Goal: Information Seeking & Learning: Find specific fact

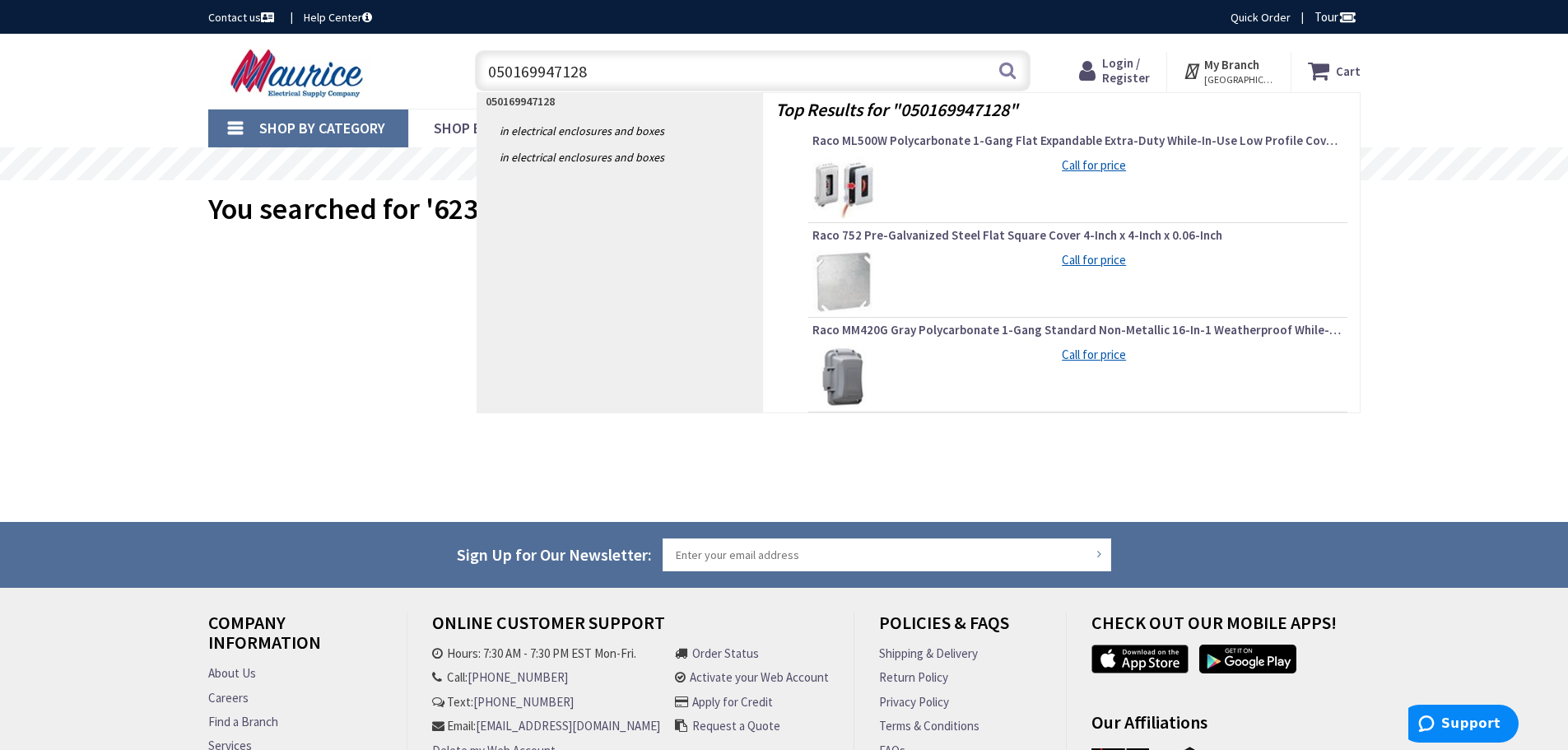
drag, startPoint x: 602, startPoint y: 64, endPoint x: 447, endPoint y: 64, distance: 155.0
click at [447, 64] on div "Toggle Nav 050169947128 050169947128 Search Cart My Cart Close" at bounding box center [784, 71] width 1177 height 55
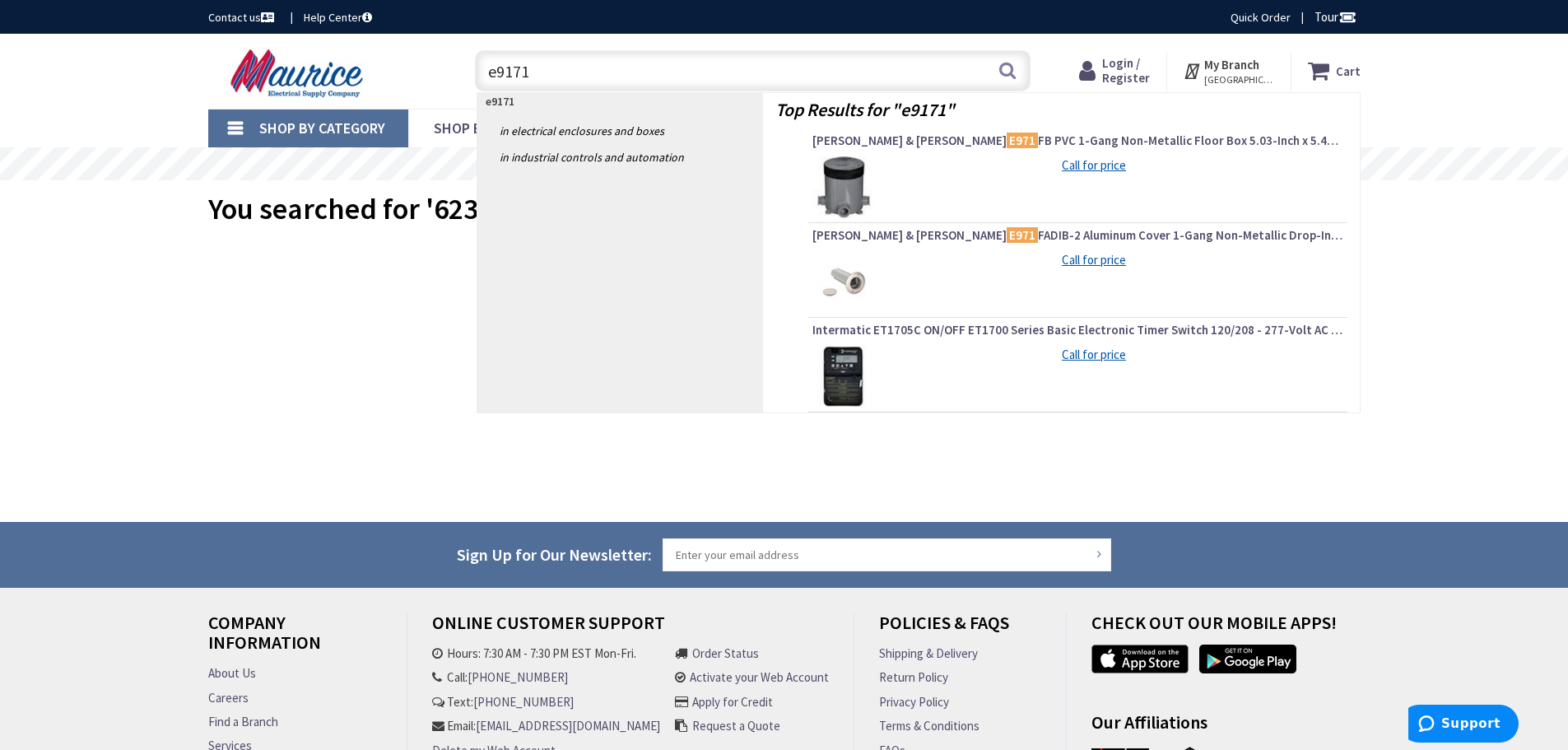
drag, startPoint x: 584, startPoint y: 82, endPoint x: 425, endPoint y: 67, distance: 159.7
click at [425, 67] on div "Toggle Nav e9171 e9171 Search Cart My Cart Close" at bounding box center [784, 71] width 1177 height 55
type input "e9171"
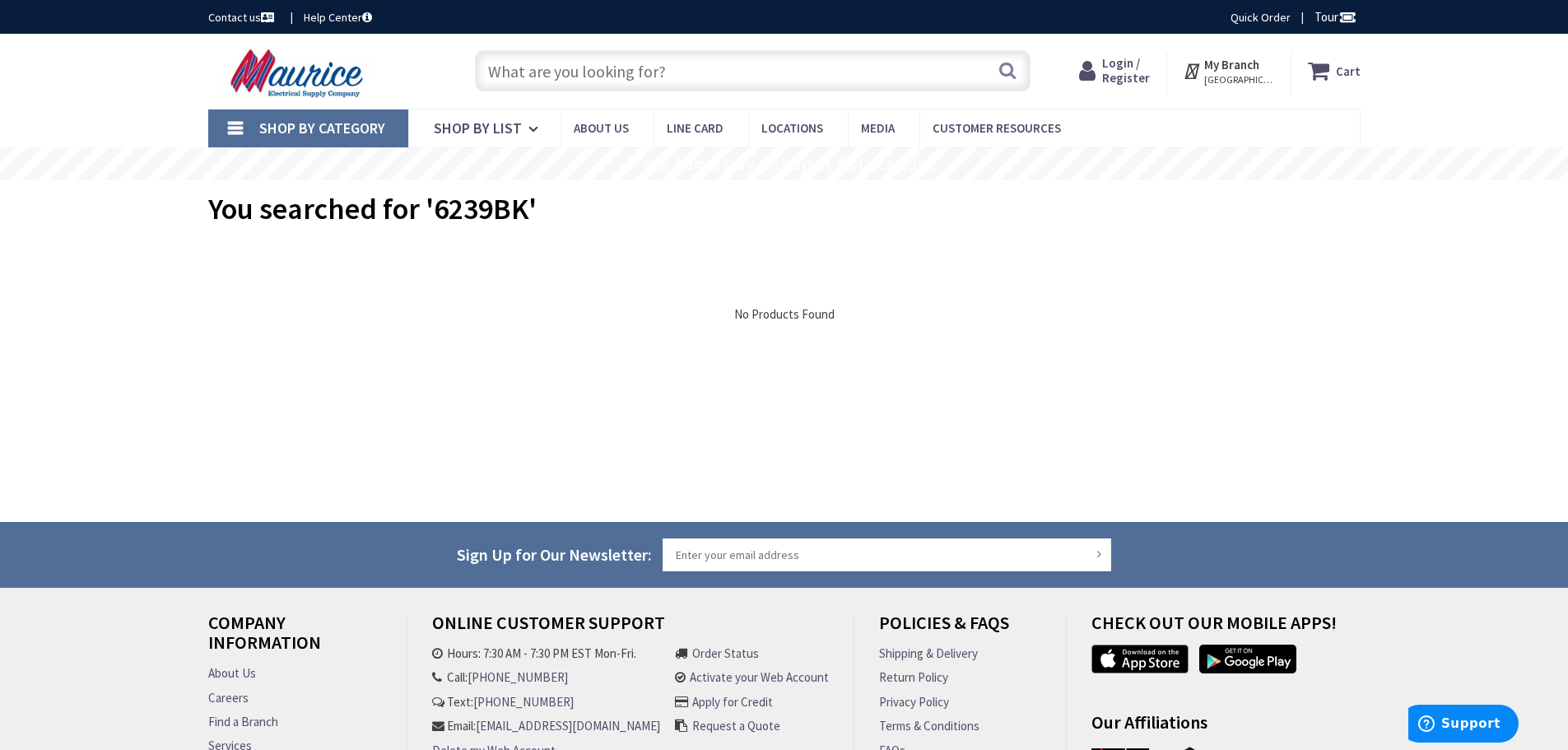
click at [1144, 78] on span "Login / Register" at bounding box center [1126, 70] width 47 height 31
type input "[GEOGRAPHIC_DATA], [GEOGRAPHIC_DATA]"
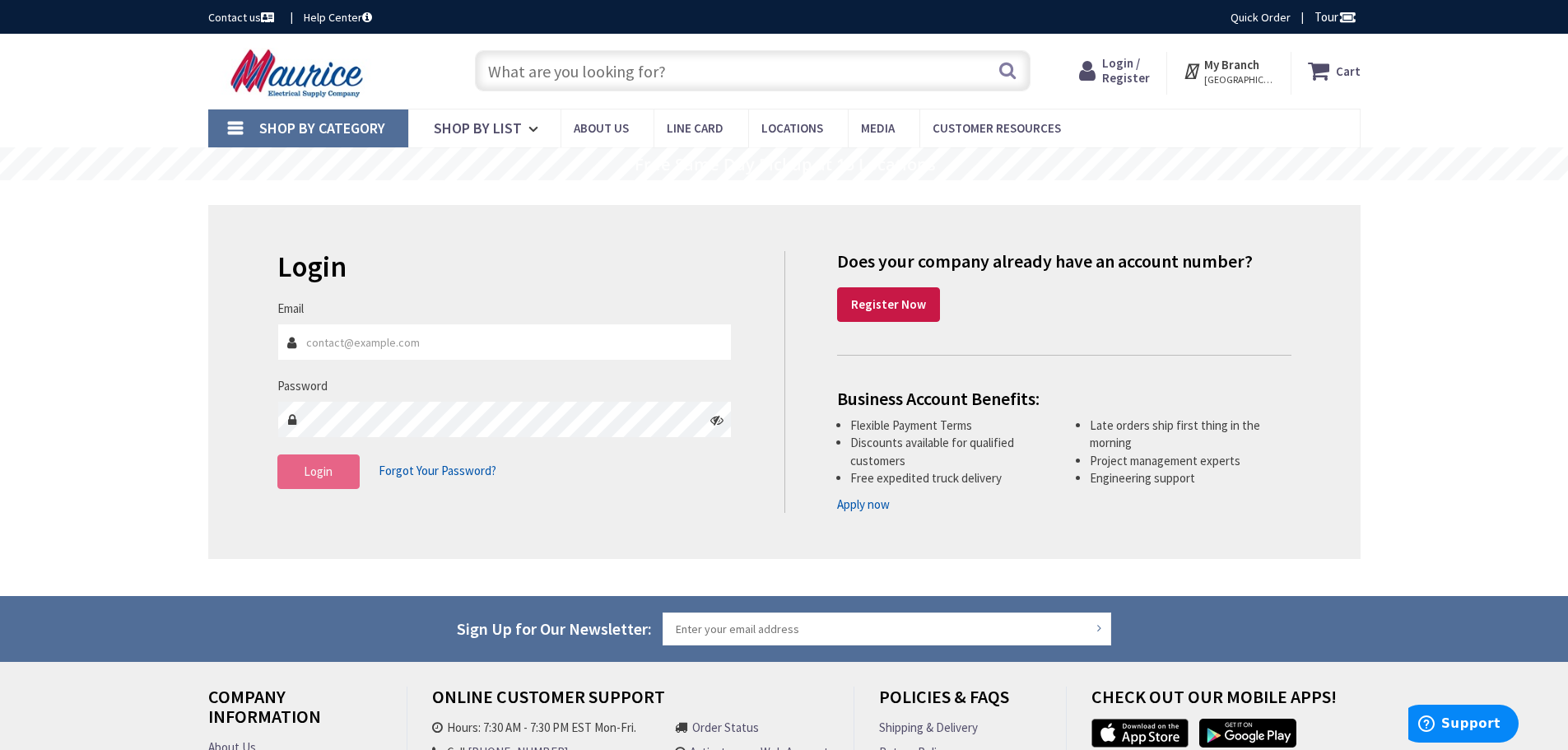
type input "estimating@fariaselectric.com"
click at [317, 473] on span "Login" at bounding box center [319, 471] width 29 height 15
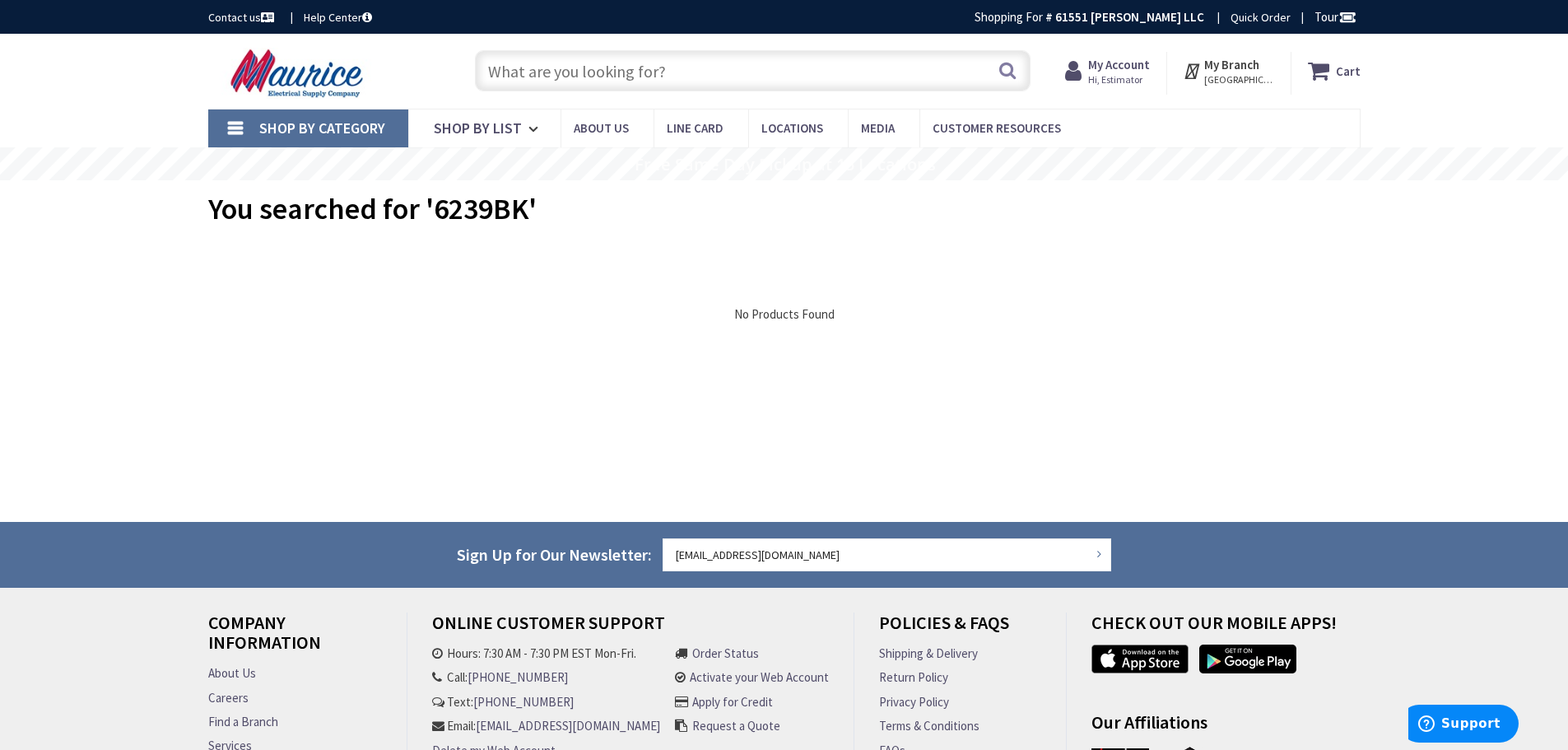
click at [663, 86] on input "text" at bounding box center [753, 70] width 556 height 42
paste input "e9171"
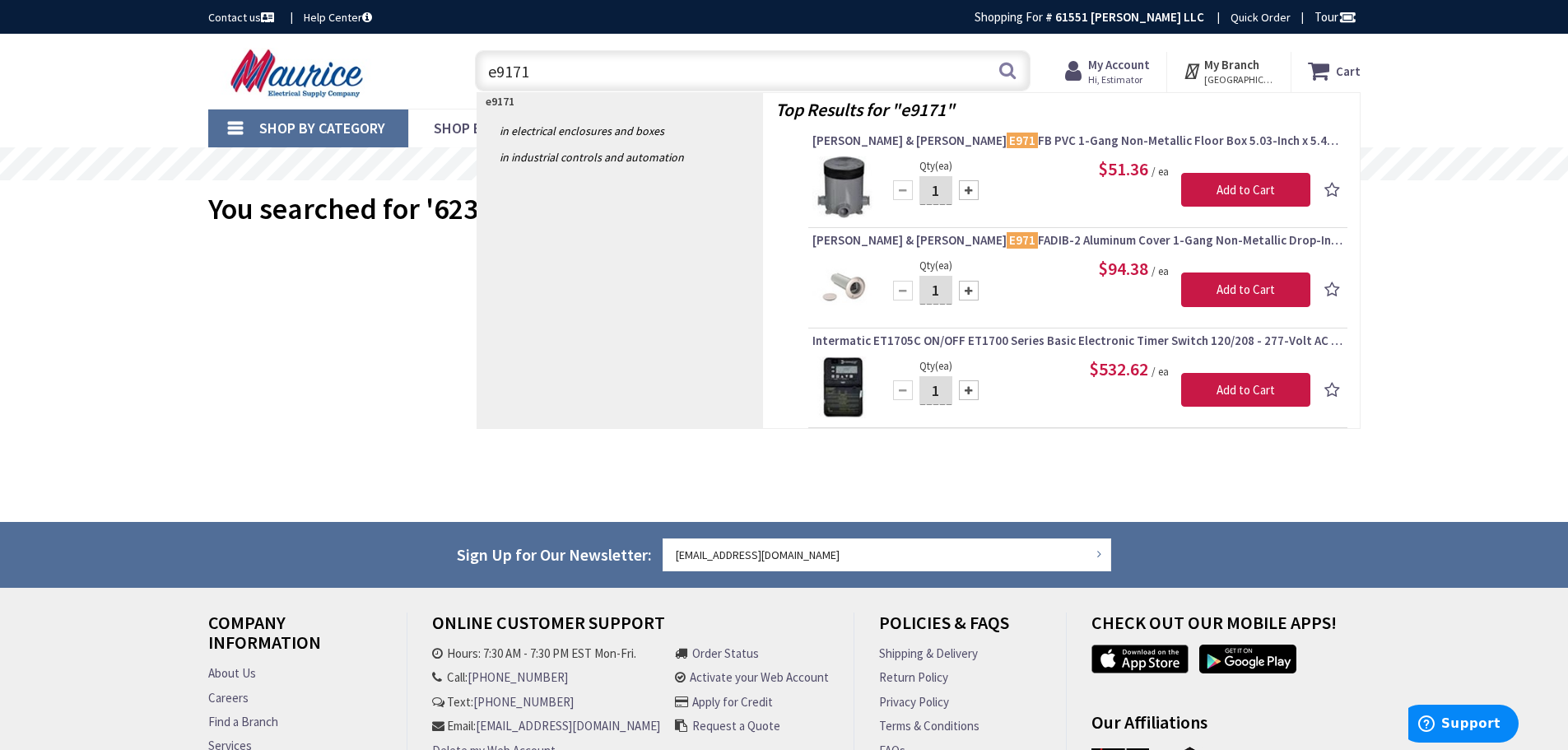
drag, startPoint x: 559, startPoint y: 72, endPoint x: 453, endPoint y: 77, distance: 106.1
click at [453, 77] on div "Toggle Nav e9171 e9171 Search Cart My Cart Close" at bounding box center [784, 71] width 1177 height 55
click at [136, 289] on div "Skip to Content Toggle Nav e9171 e9171 Search Cart My Cart Close" at bounding box center [784, 467] width 1568 height 866
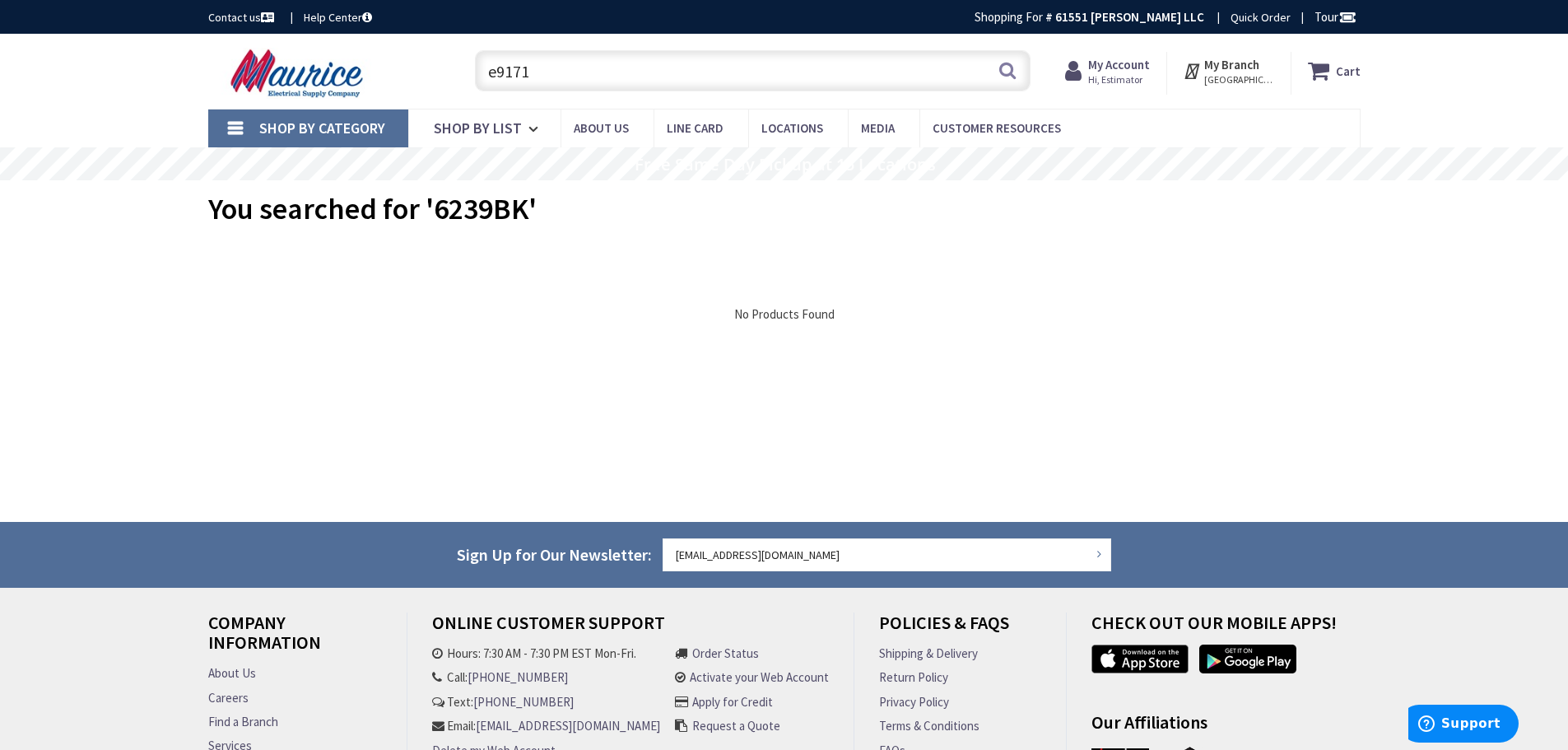
click at [575, 83] on input "e9171" at bounding box center [753, 70] width 556 height 42
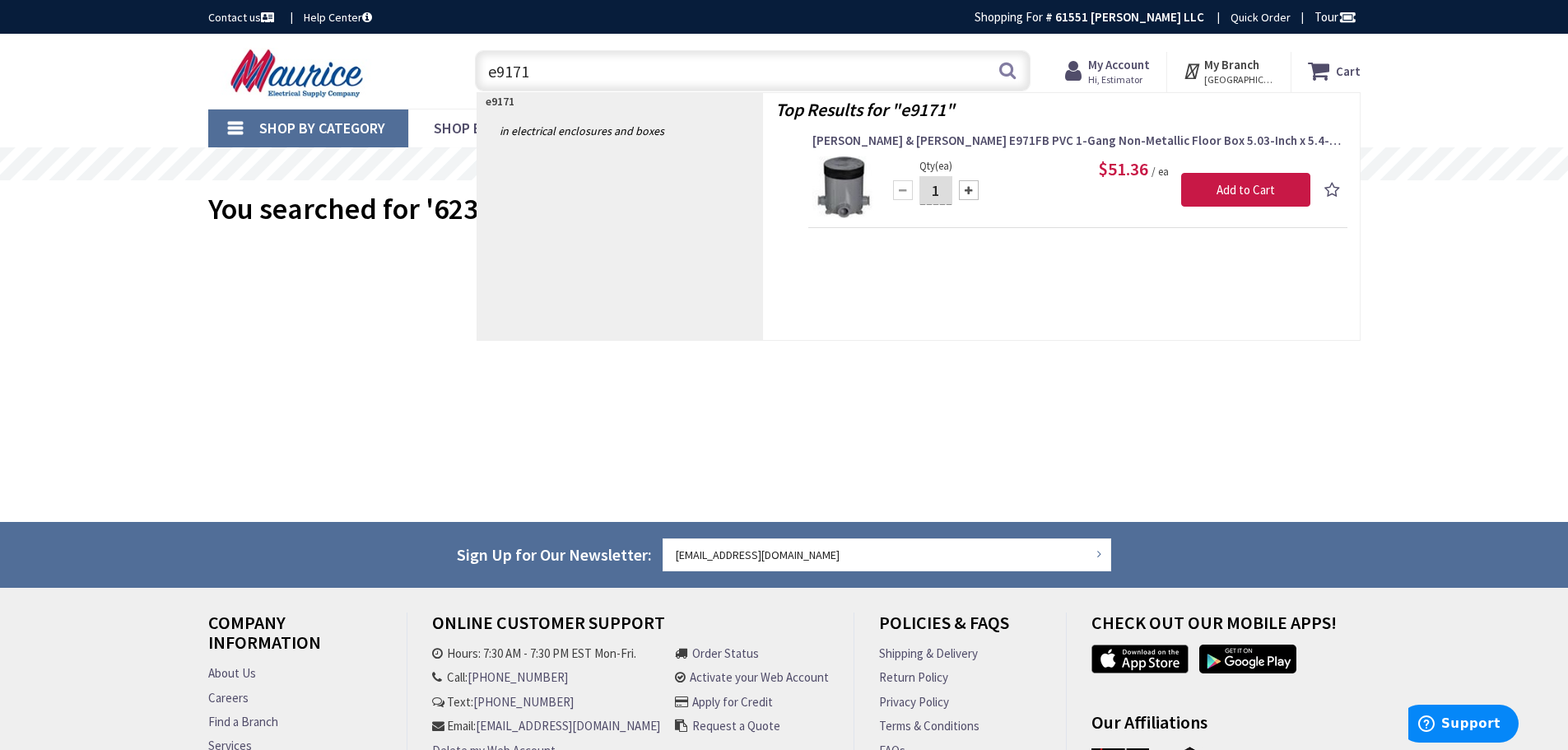
type input "e9171"
click at [894, 142] on span "[PERSON_NAME] & [PERSON_NAME] E971FB PVC 1-Gang Non-Metallic Floor Box 5.03-Inc…" at bounding box center [1078, 140] width 531 height 16
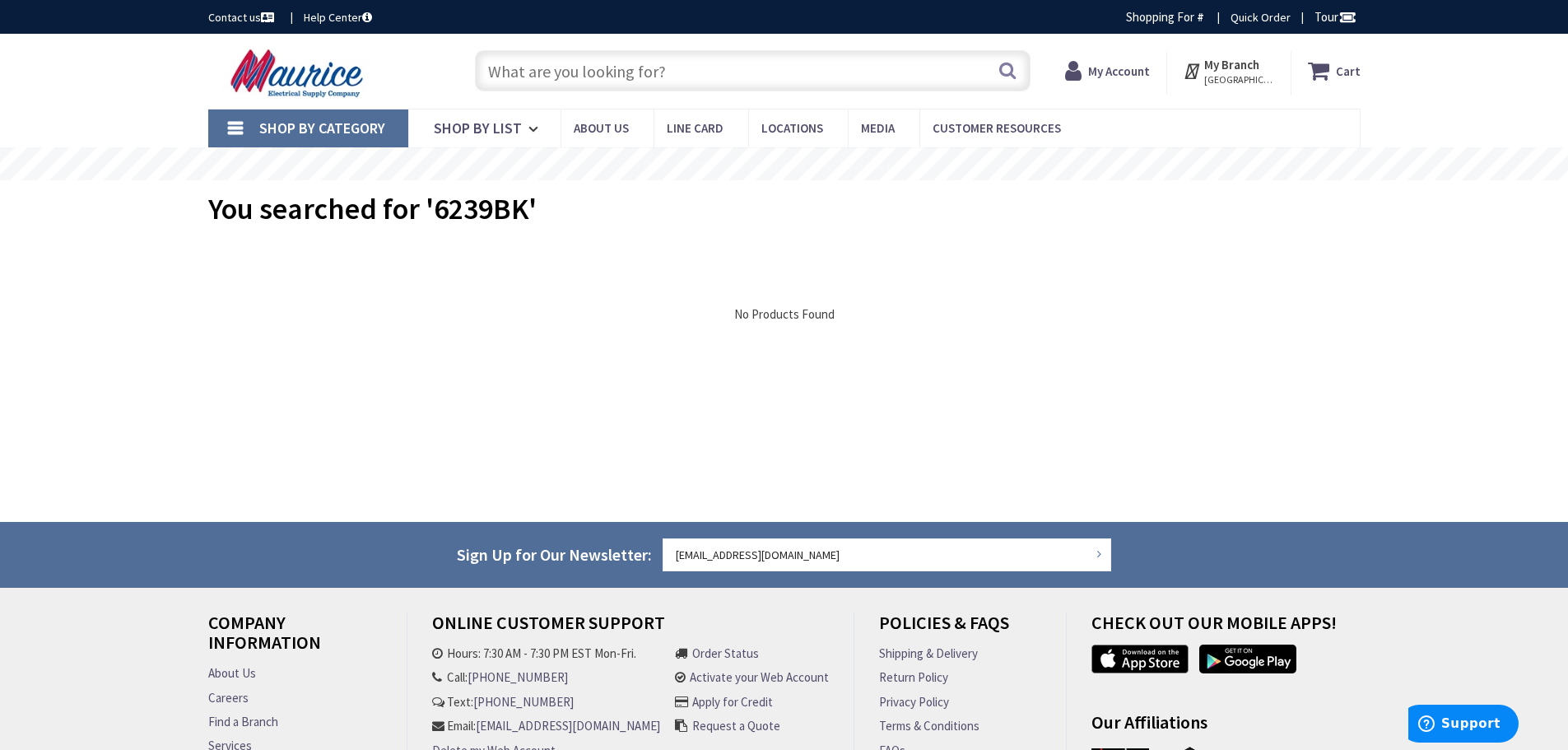
click at [664, 76] on input "text" at bounding box center [753, 70] width 556 height 42
paste input "e9171"
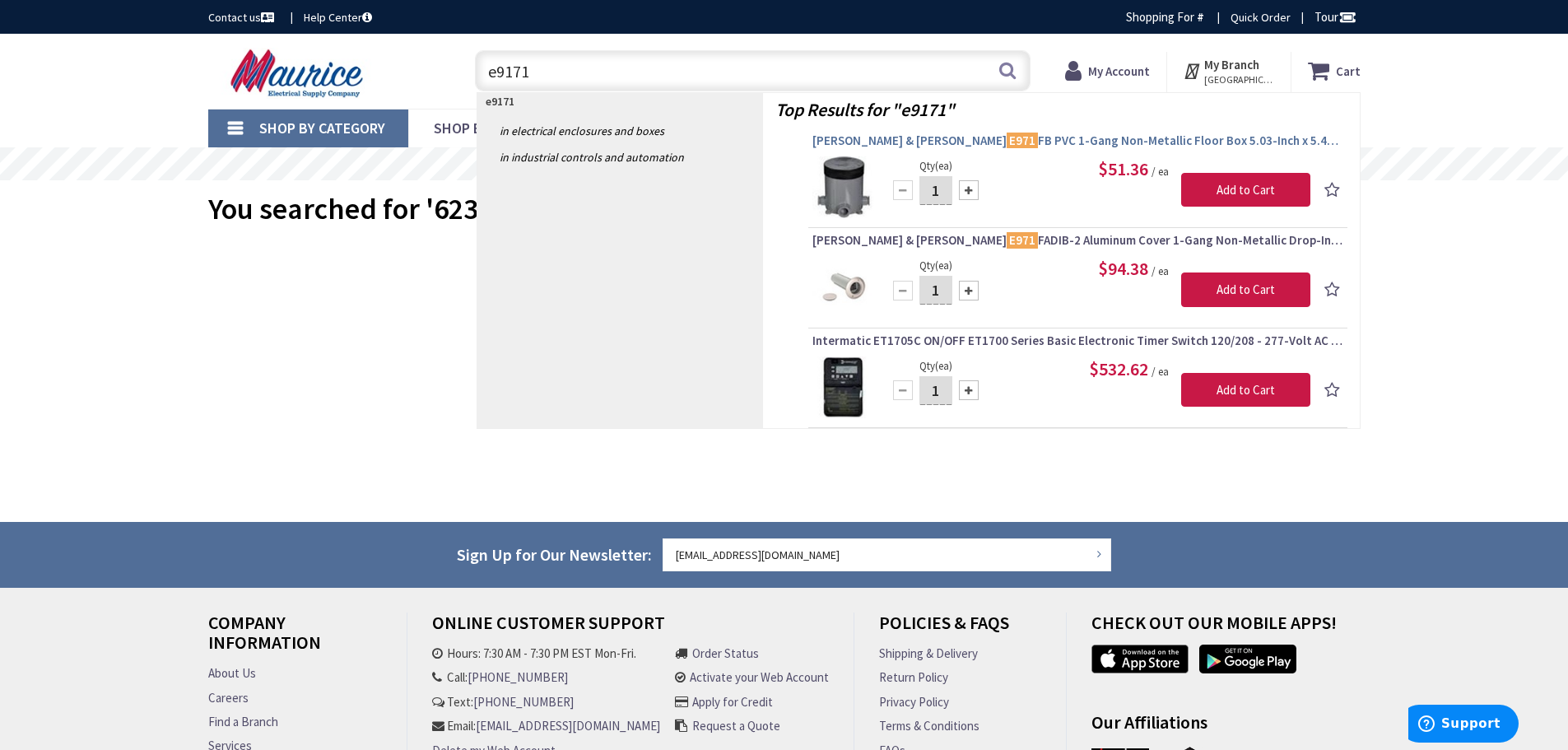
type input "e9171"
click at [1007, 142] on mark "E971" at bounding box center [1022, 141] width 31 height 20
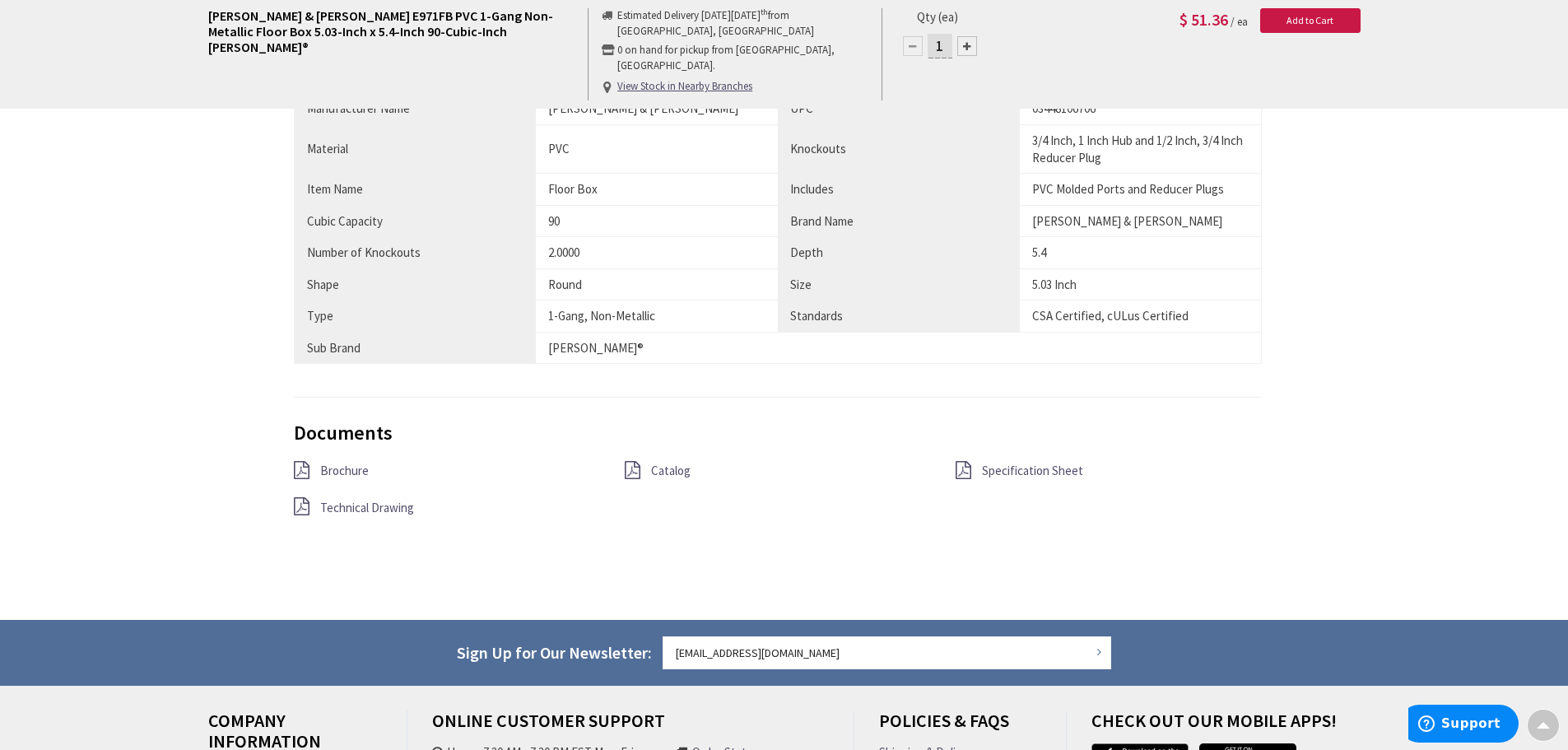
scroll to position [1236, 0]
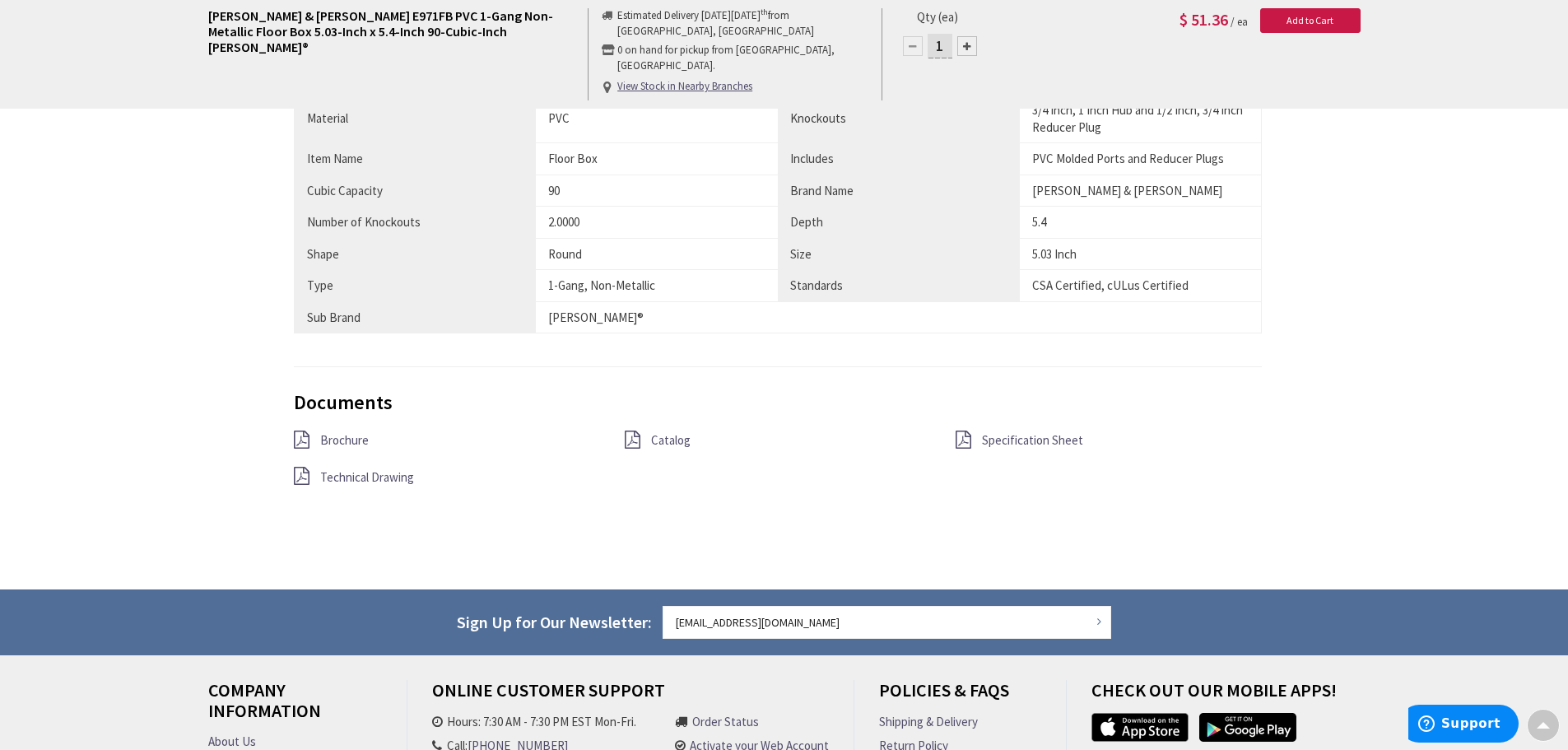
click at [982, 441] on span "Specification Sheet" at bounding box center [1033, 440] width 102 height 15
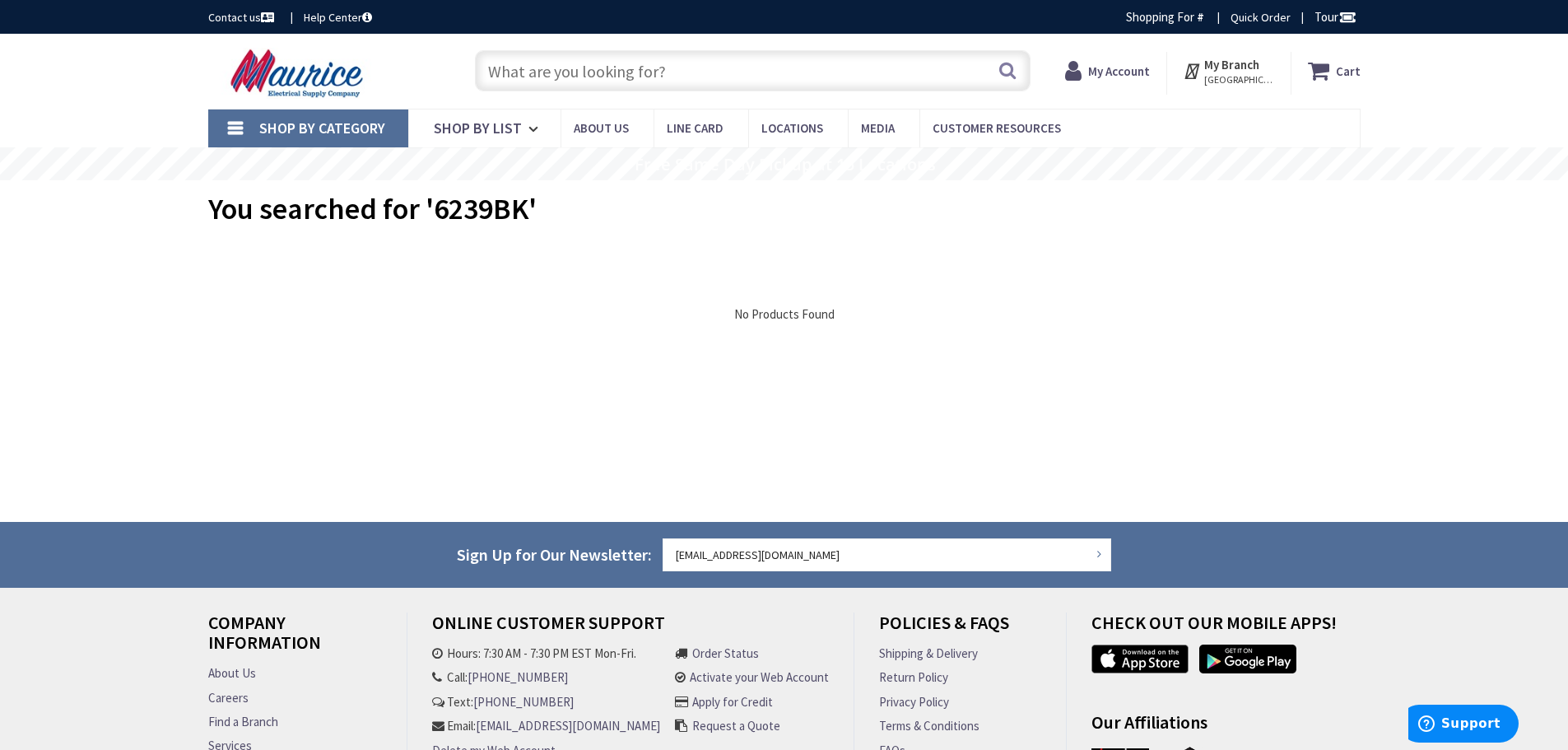
click at [592, 71] on input "text" at bounding box center [753, 70] width 556 height 42
